Goal: Transaction & Acquisition: Purchase product/service

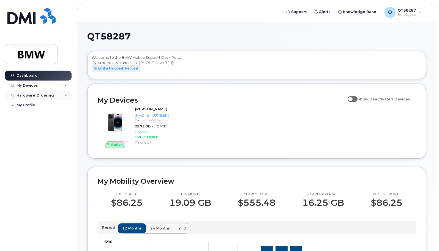
click at [66, 94] on icon at bounding box center [65, 95] width 3 height 3
click at [36, 115] on div "New Order" at bounding box center [29, 115] width 21 height 5
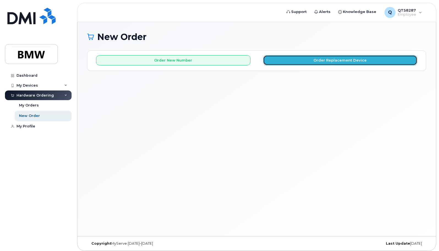
click at [341, 60] on button "Order Replacement Device" at bounding box center [340, 60] width 155 height 10
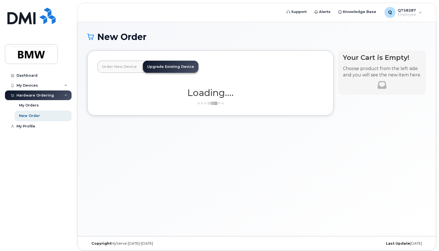
click at [119, 66] on link "Order New Device" at bounding box center [120, 67] width 44 height 12
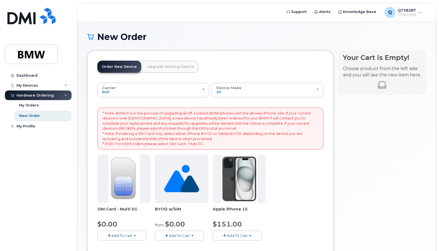
click at [153, 66] on link "Upgrade Existing Device" at bounding box center [171, 67] width 56 height 12
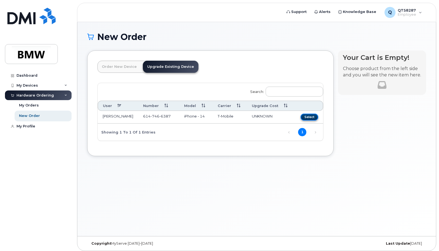
click at [310, 116] on button "Select" at bounding box center [310, 116] width 18 height 7
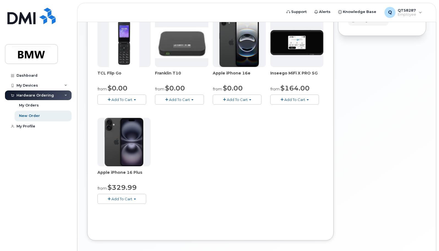
scroll to position [139, 0]
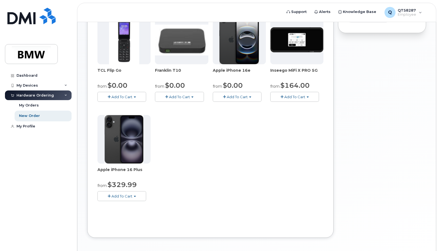
click at [121, 195] on span "Add To Cart" at bounding box center [122, 196] width 21 height 4
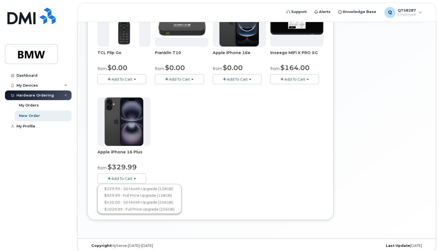
scroll to position [161, 0]
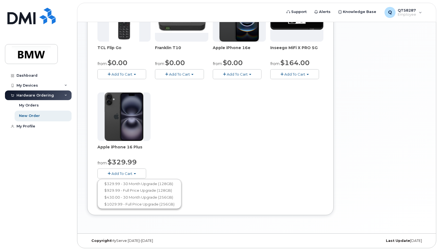
click at [365, 97] on div "Your Cart is Empty! Choose product from the left side and you will see the new …" at bounding box center [382, 56] width 88 height 334
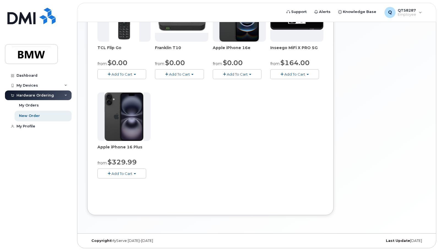
click at [137, 174] on button "Add To Cart" at bounding box center [122, 173] width 49 height 10
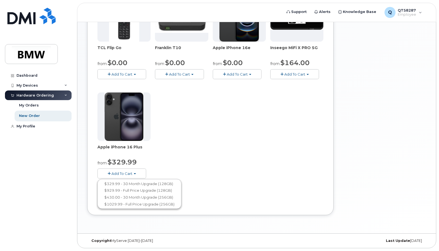
scroll to position [0, 0]
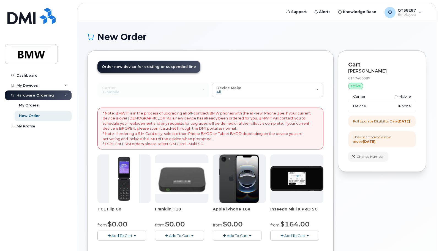
click at [363, 197] on div "Your Cart is Empty! Choose product from the left side and you will see the new …" at bounding box center [382, 217] width 88 height 334
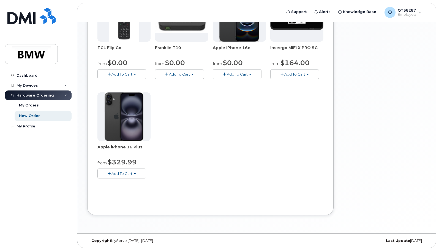
click at [396, 146] on div "Your Cart is Empty! Choose product from the left side and you will see the new …" at bounding box center [382, 56] width 88 height 334
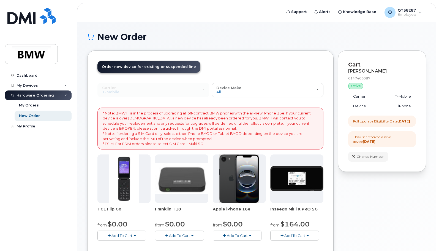
click at [407, 191] on div "Your Cart is Empty! Choose product from the left side and you will see the new …" at bounding box center [382, 217] width 88 height 334
click at [354, 34] on h1 "New Order" at bounding box center [256, 37] width 339 height 10
click at [262, 34] on h1 "New Order" at bounding box center [256, 37] width 339 height 10
